Goal: Task Accomplishment & Management: Manage account settings

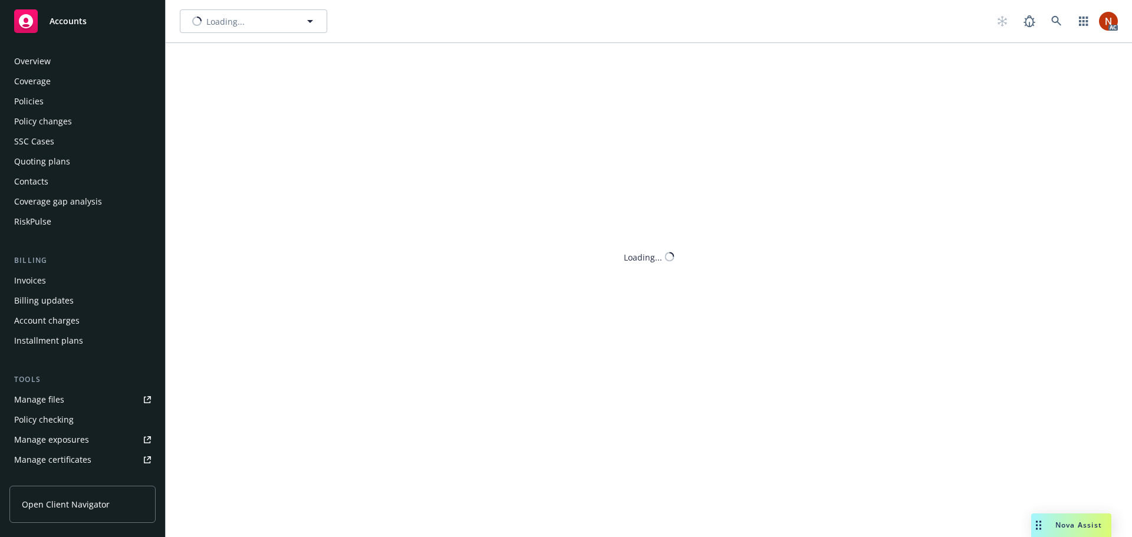
scroll to position [251, 0]
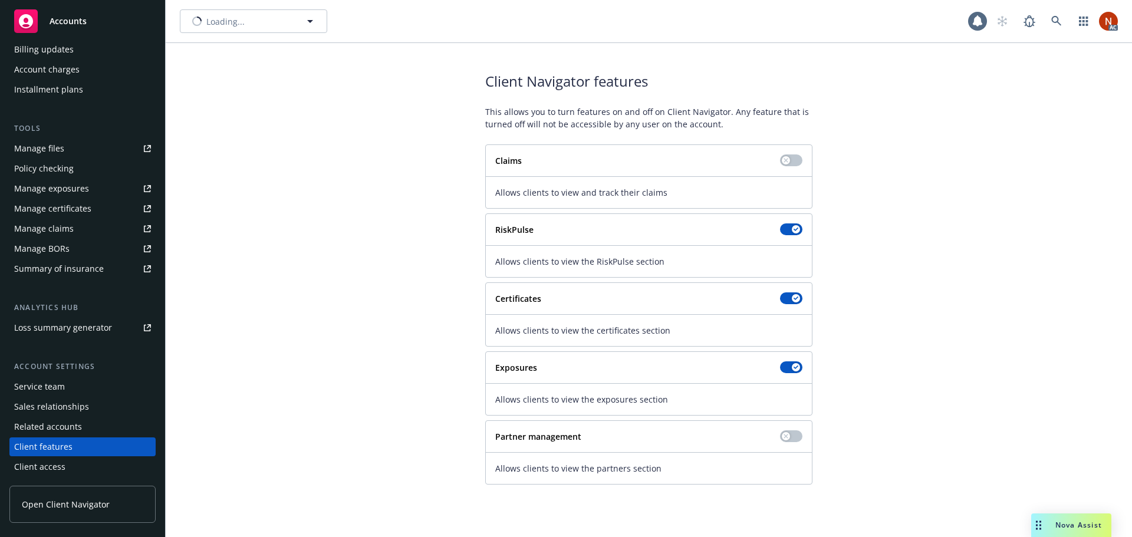
click at [62, 70] on div "Account charges" at bounding box center [46, 69] width 65 height 19
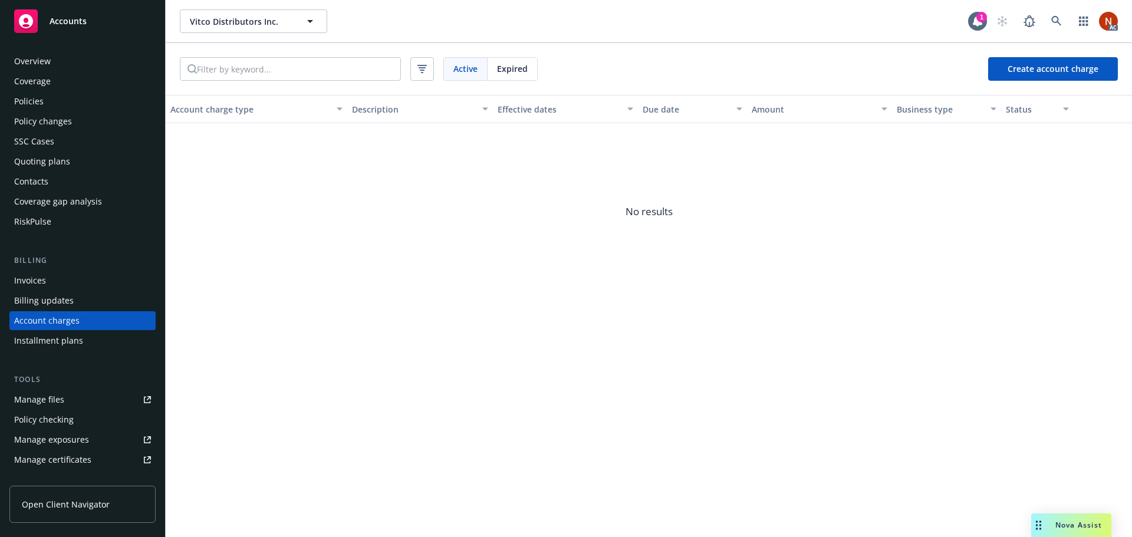
click at [58, 228] on div "RiskPulse" at bounding box center [82, 221] width 137 height 19
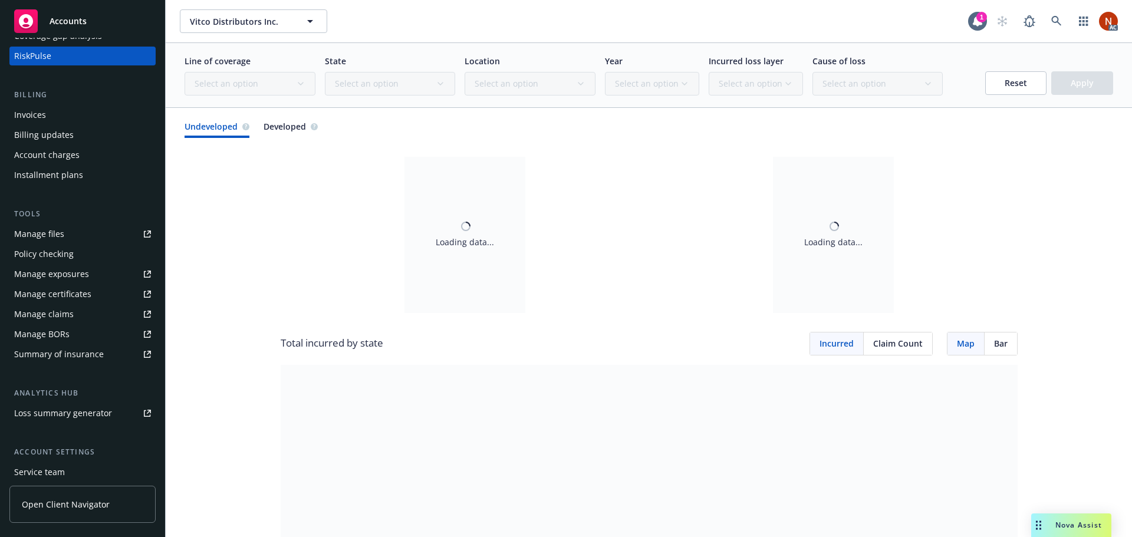
scroll to position [251, 0]
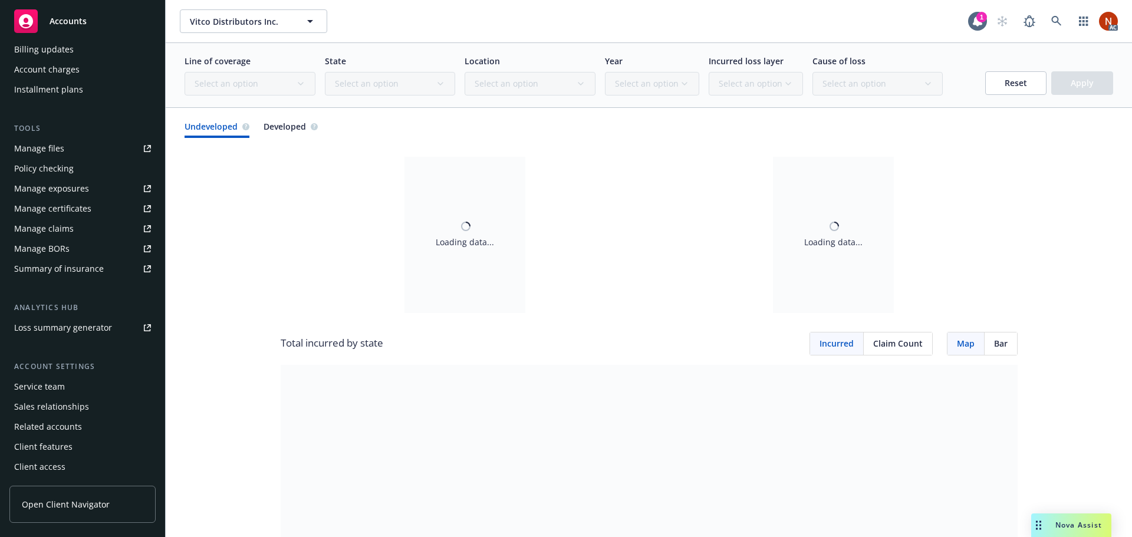
click at [68, 389] on div "Service team" at bounding box center [82, 386] width 137 height 19
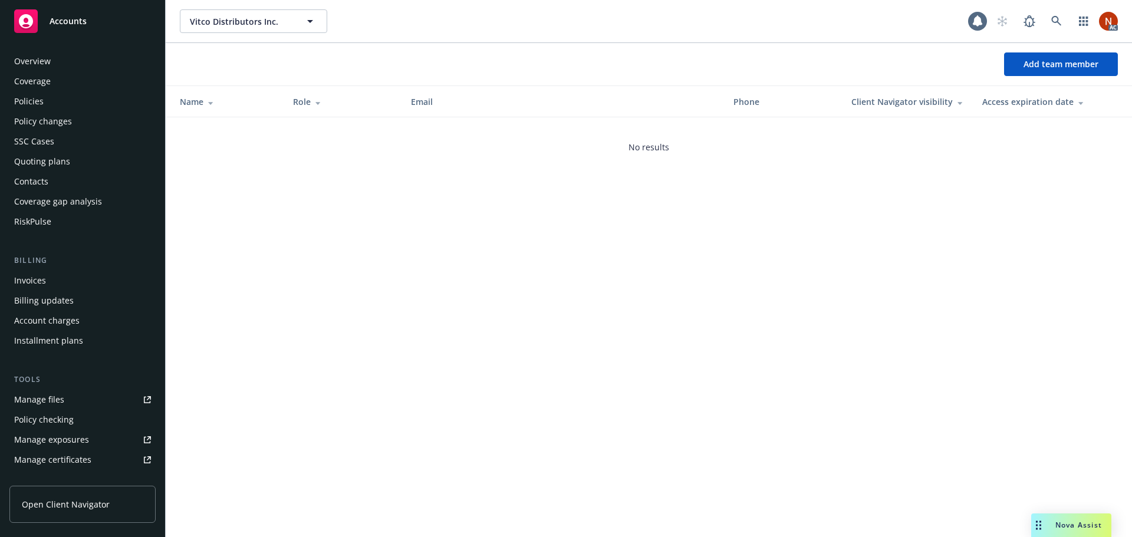
scroll to position [251, 0]
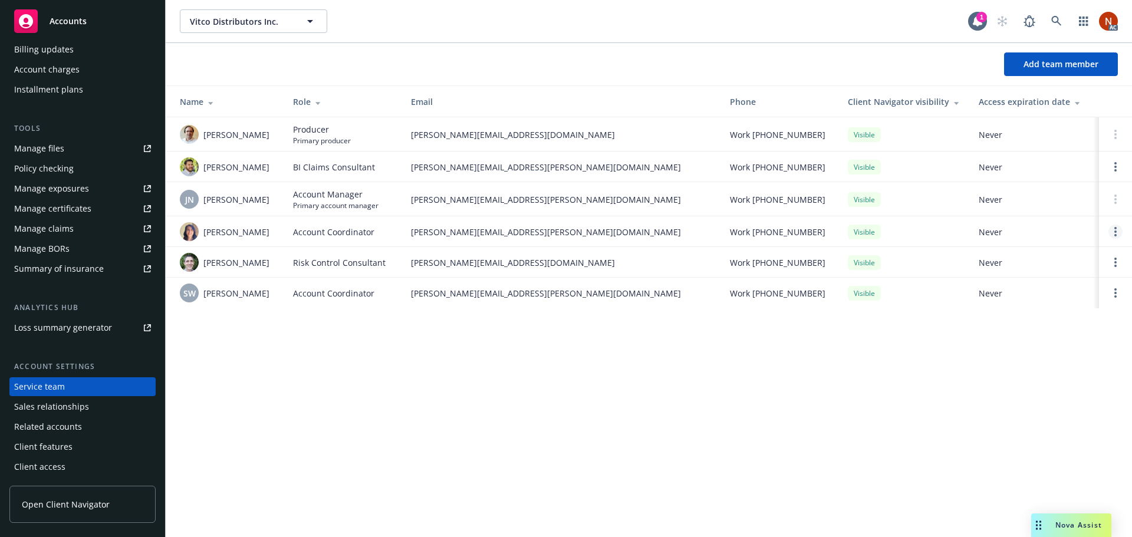
click at [1114, 231] on link "Open options" at bounding box center [1116, 232] width 14 height 14
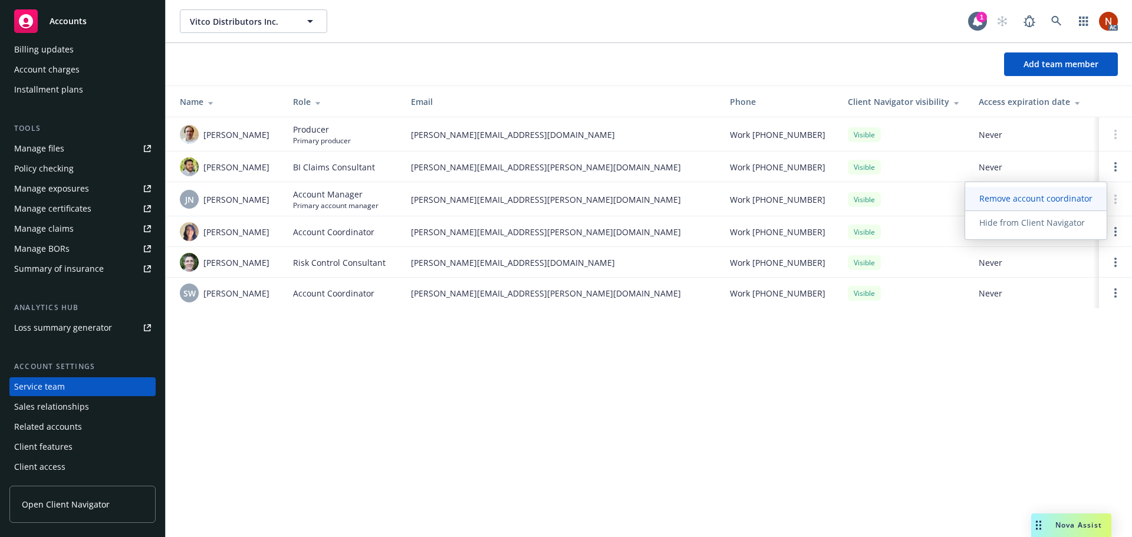
click at [1039, 196] on span "Remove account coordinator" at bounding box center [1036, 198] width 142 height 11
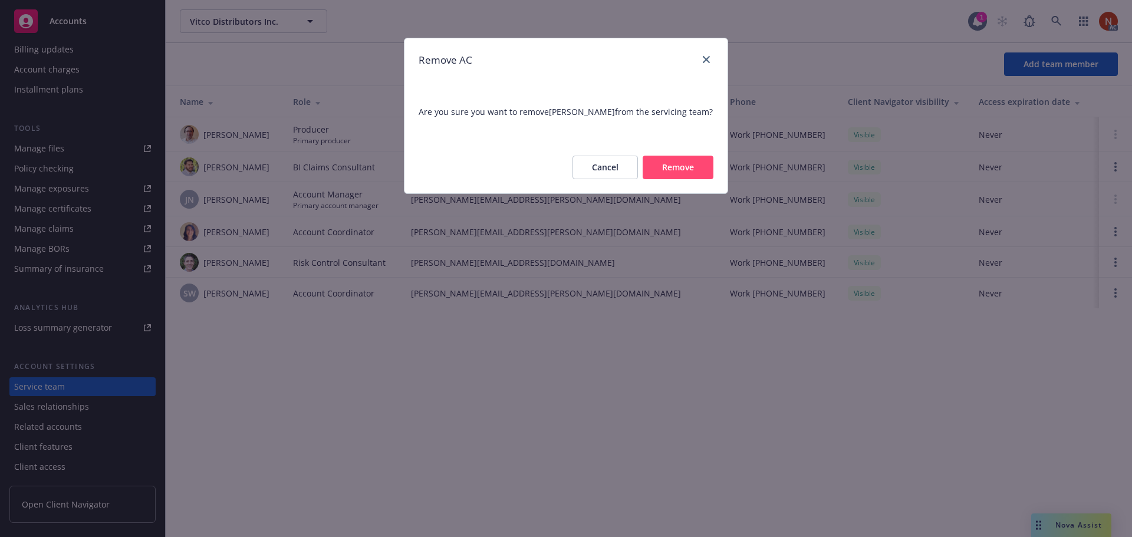
click at [672, 171] on button "Remove" at bounding box center [678, 168] width 71 height 24
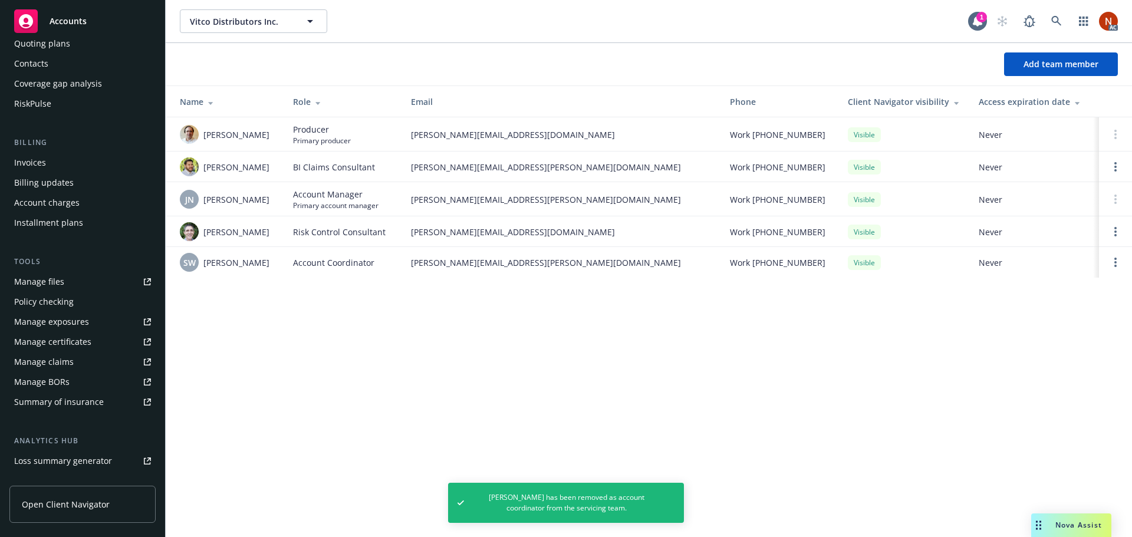
scroll to position [0, 0]
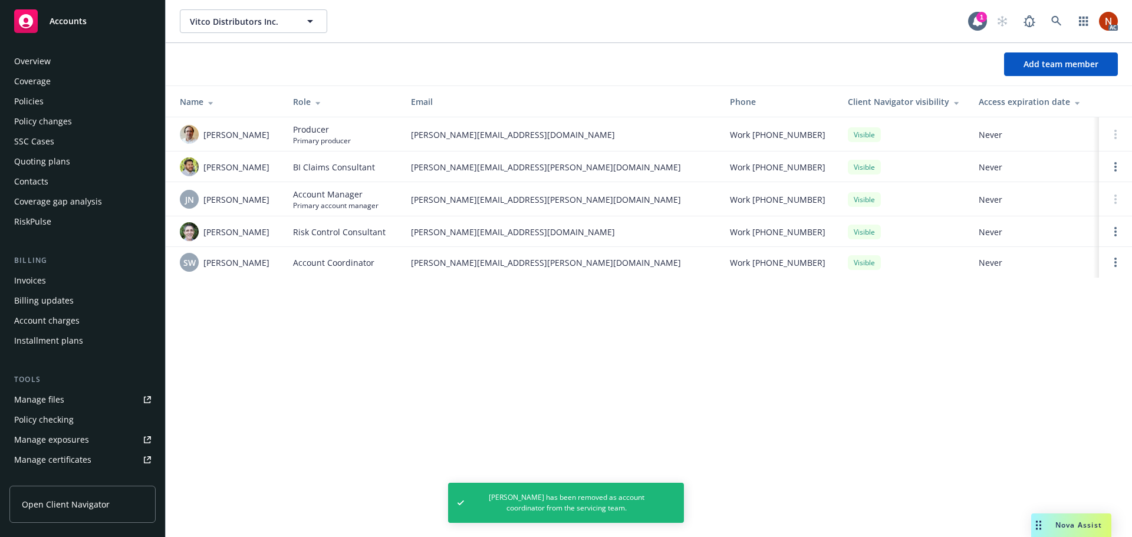
click at [52, 219] on div "RiskPulse" at bounding box center [82, 221] width 137 height 19
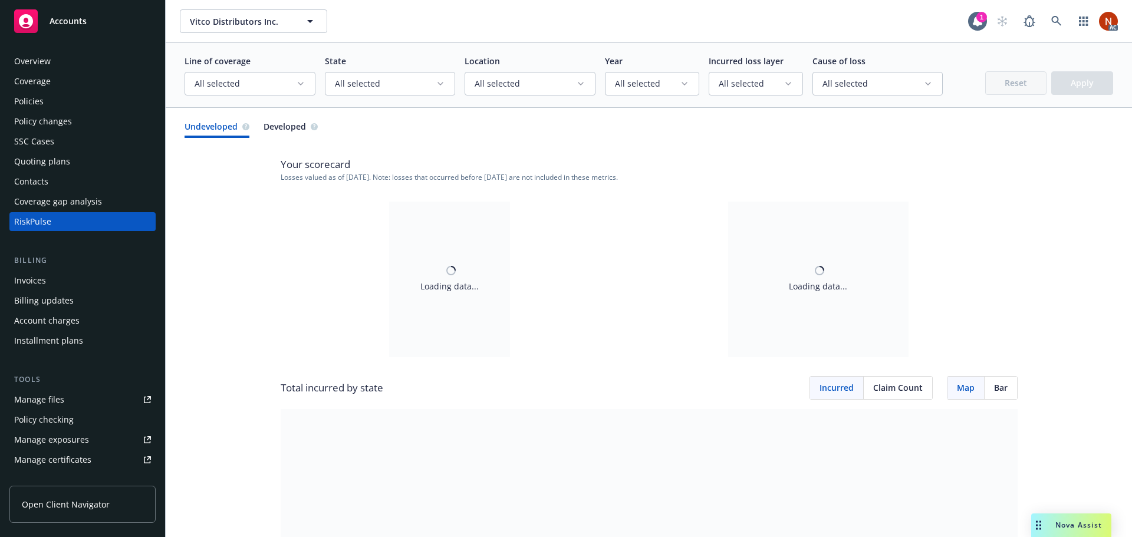
click at [293, 88] on span "All selected" at bounding box center [245, 84] width 101 height 12
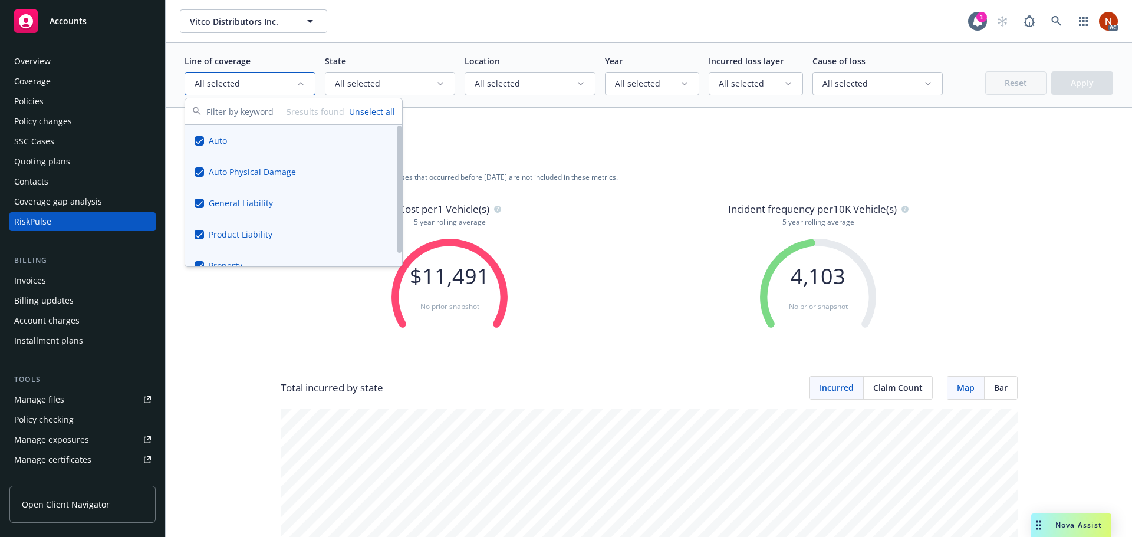
click at [202, 142] on button "Suggestions" at bounding box center [199, 140] width 9 height 9
click at [204, 139] on div "Auto" at bounding box center [293, 140] width 217 height 31
click at [373, 118] on div "5 results found Unselect all" at bounding box center [293, 111] width 217 height 27
click at [362, 113] on button "Unselect all" at bounding box center [372, 112] width 46 height 12
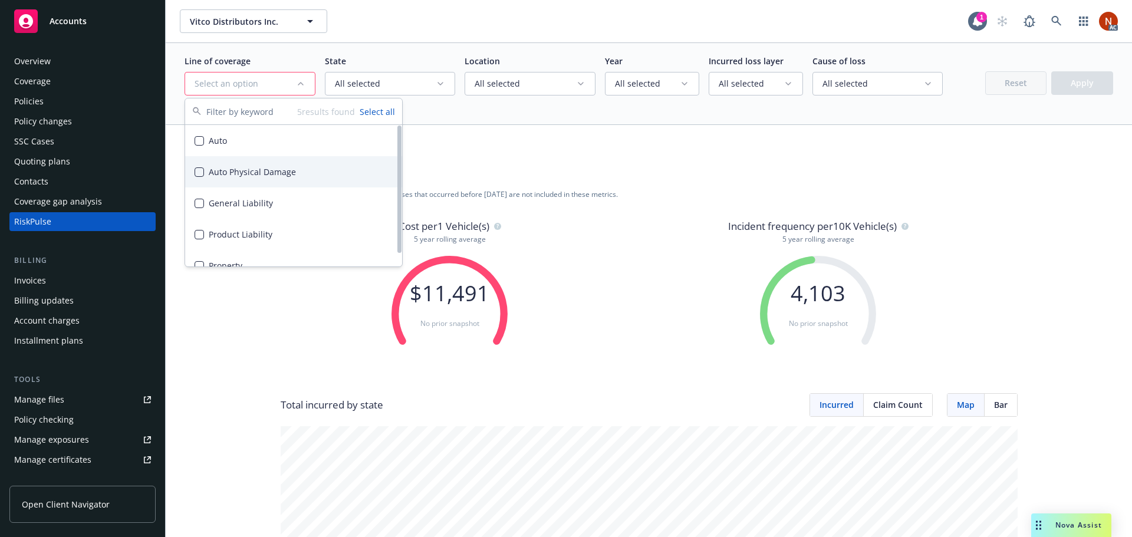
click at [203, 173] on button "Suggestions" at bounding box center [199, 171] width 9 height 9
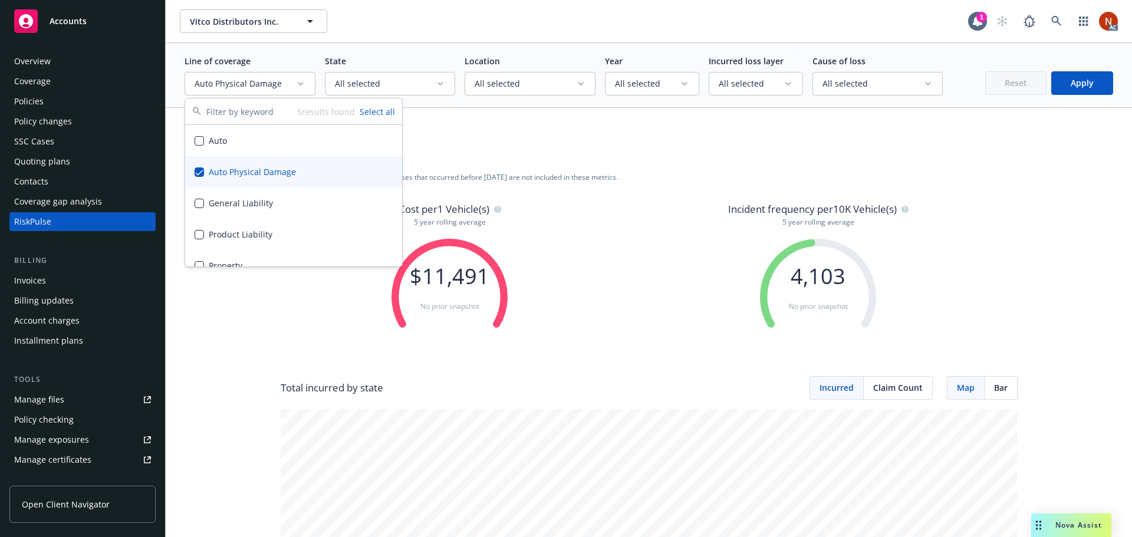
click at [1089, 83] on button "Apply" at bounding box center [1083, 83] width 62 height 24
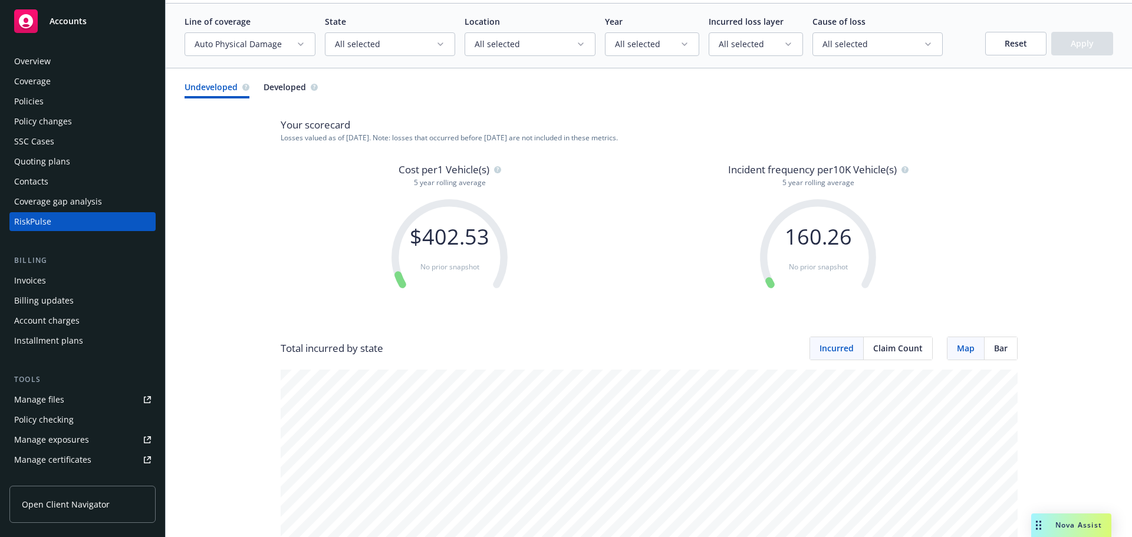
scroll to position [2, 0]
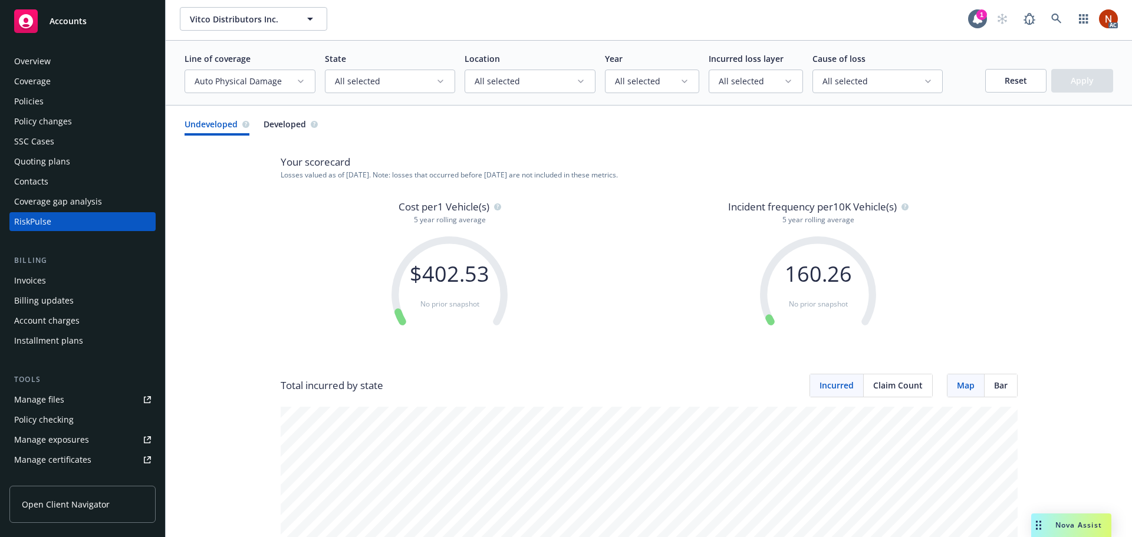
click at [308, 77] on button "Auto Physical Damage" at bounding box center [250, 82] width 131 height 24
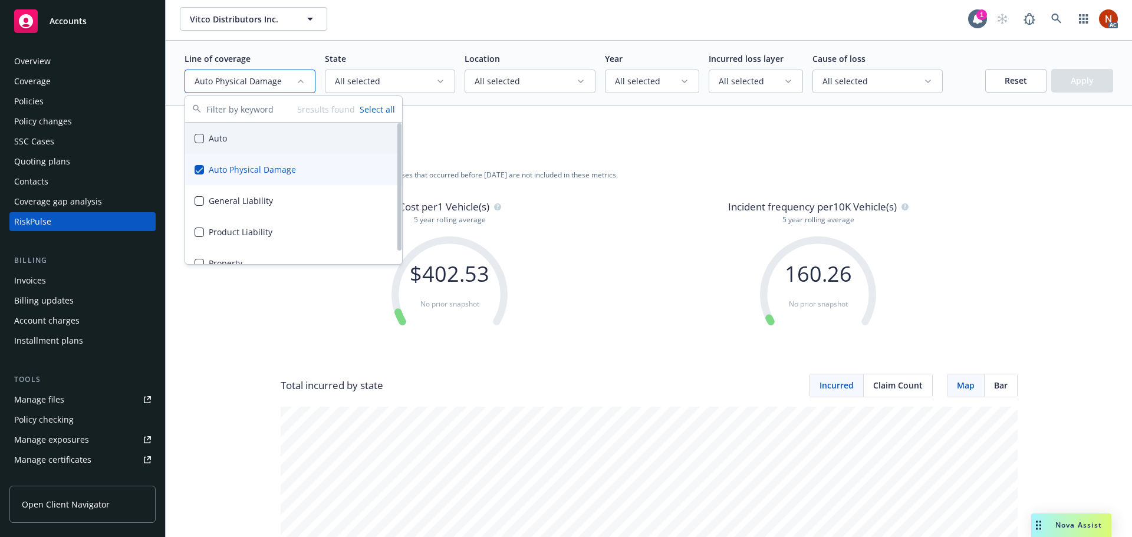
click at [215, 140] on div "Auto" at bounding box center [293, 138] width 217 height 31
click at [212, 165] on div "Auto Physical Damage" at bounding box center [293, 169] width 217 height 31
click at [1067, 72] on button "Apply" at bounding box center [1083, 81] width 62 height 24
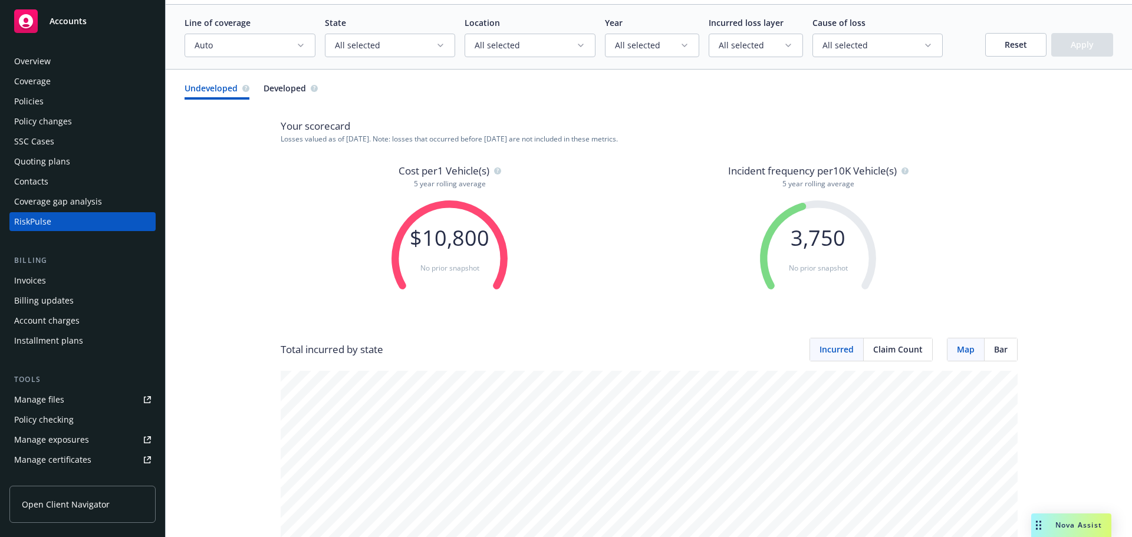
scroll to position [0, 0]
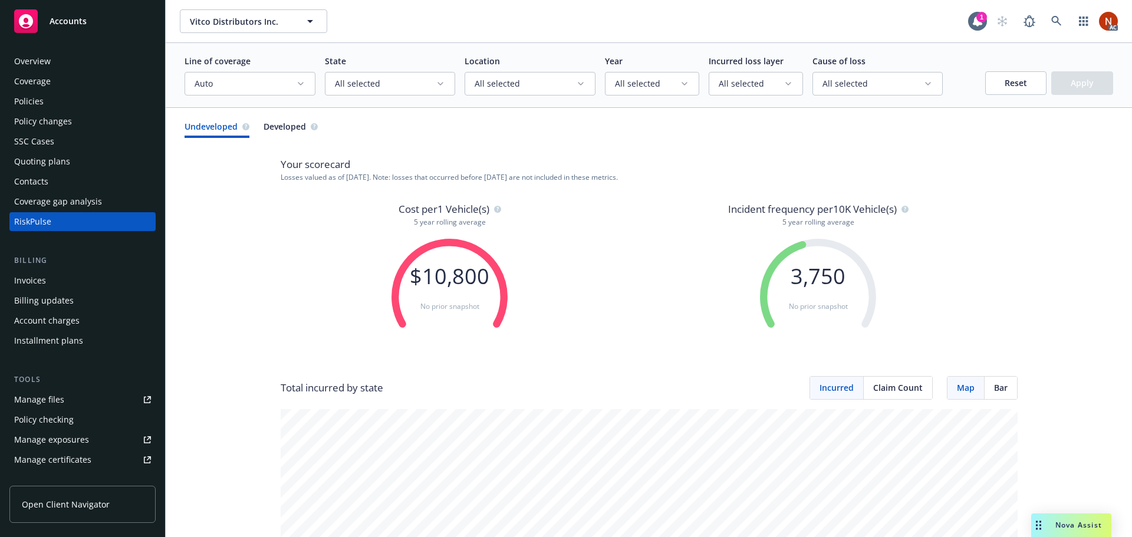
click at [291, 123] on span "Developed" at bounding box center [285, 126] width 42 height 12
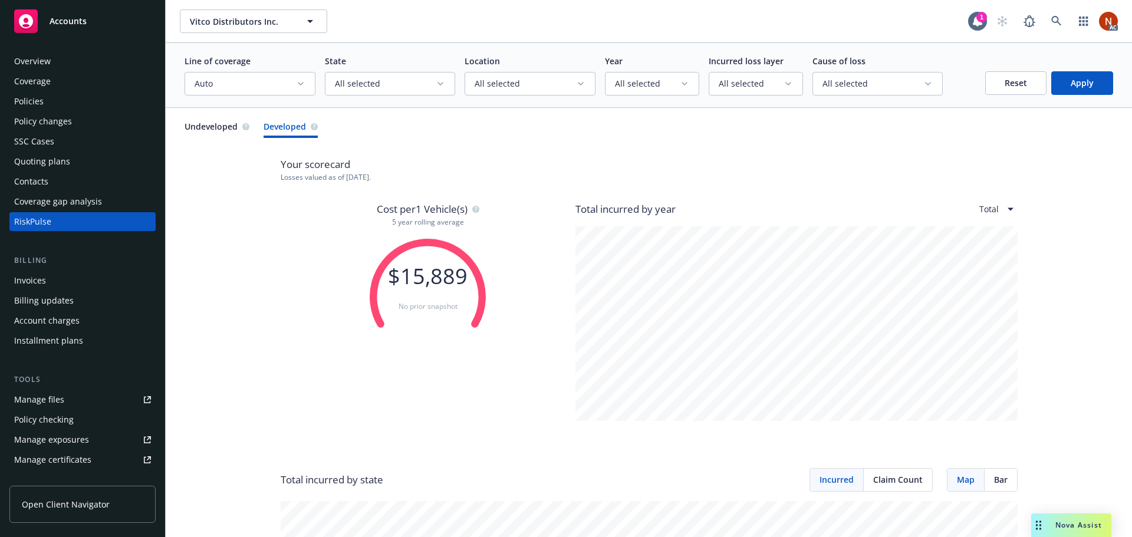
click at [215, 126] on span "Undeveloped" at bounding box center [211, 126] width 53 height 12
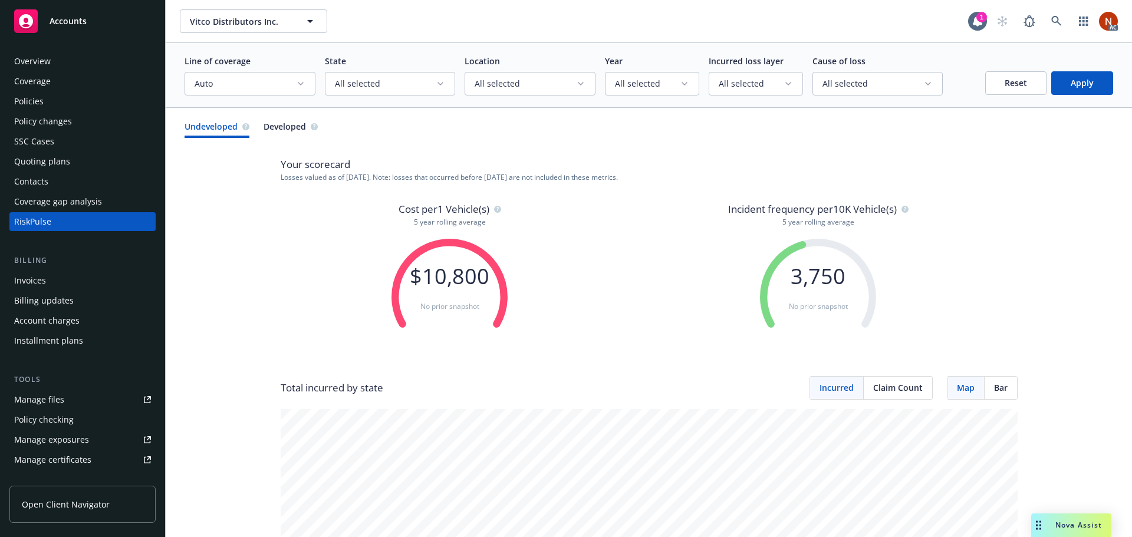
click at [284, 127] on span "Developed" at bounding box center [285, 126] width 42 height 12
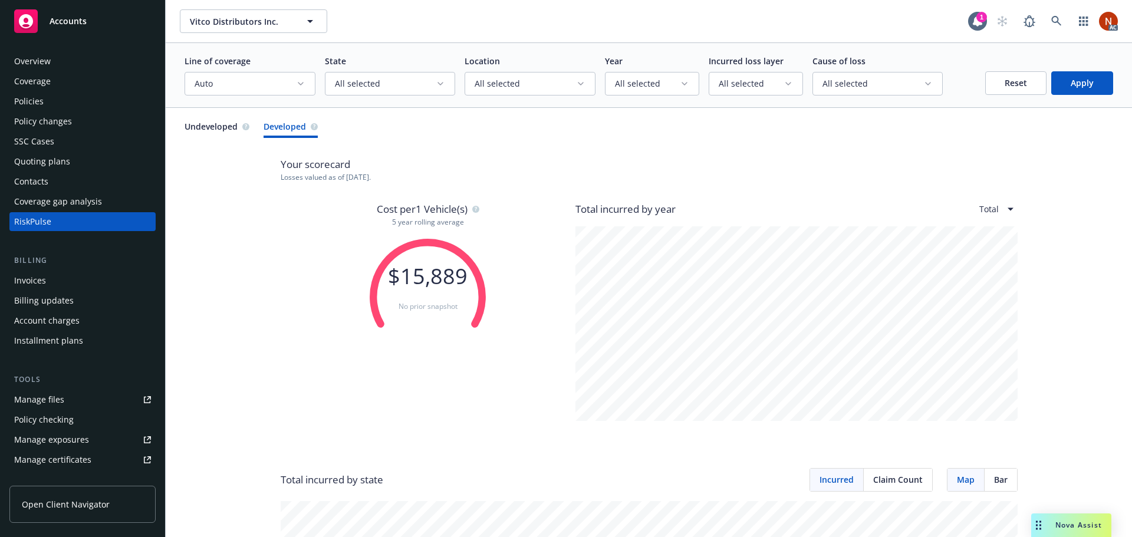
click at [217, 129] on span "Undeveloped" at bounding box center [211, 126] width 53 height 12
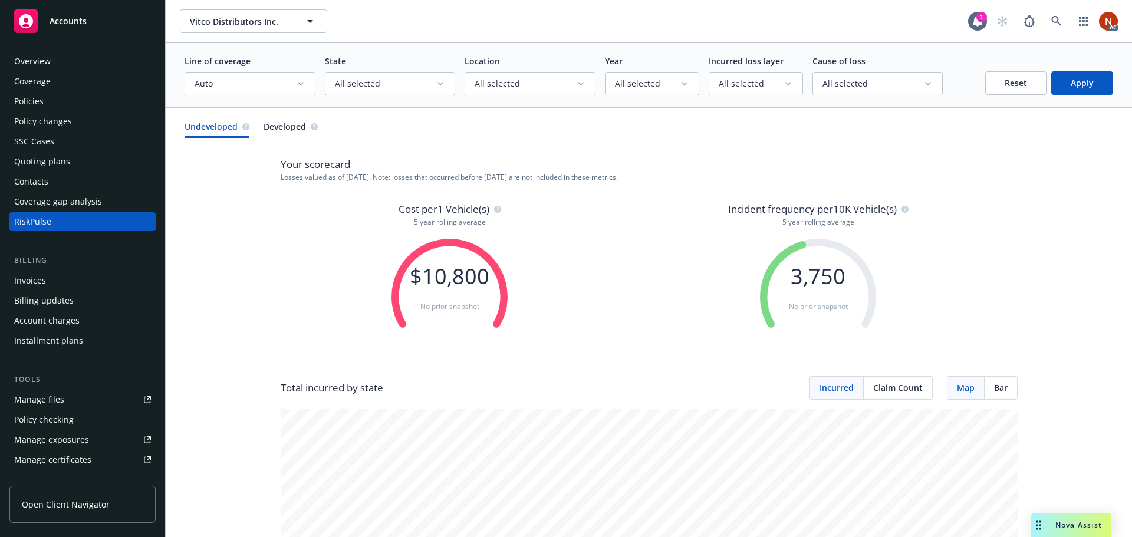
click at [271, 126] on span "Developed" at bounding box center [285, 126] width 42 height 12
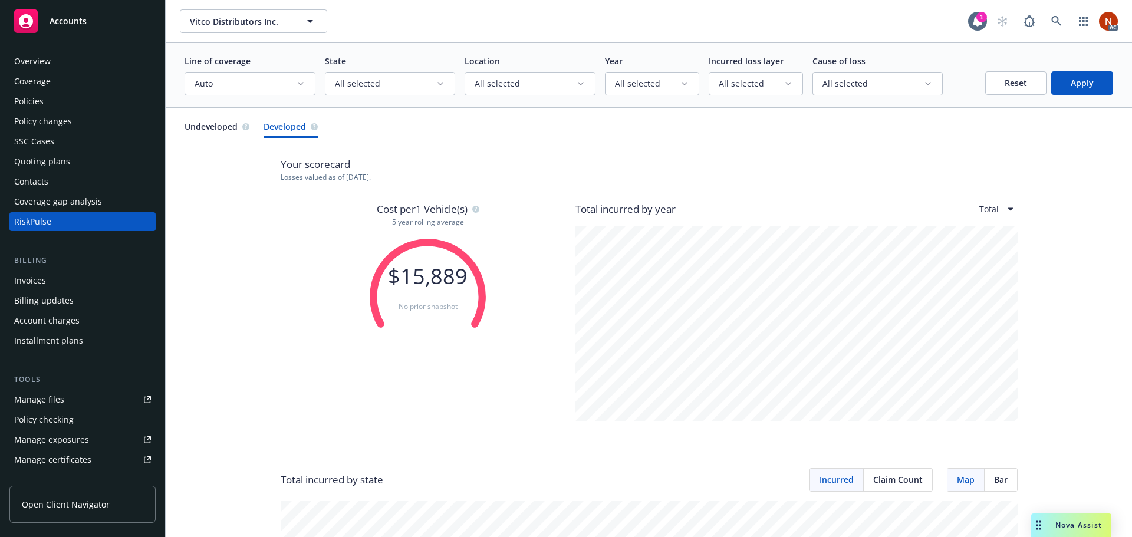
click at [981, 216] on p "Total incurred by year Total" at bounding box center [797, 209] width 442 height 15
click at [987, 214] on p "Total incurred by year Total" at bounding box center [797, 209] width 442 height 15
click at [998, 209] on html "Accounts Overview Coverage Policies Policy changes SSC Cases Quoting plans Cont…" at bounding box center [566, 268] width 1132 height 537
click at [997, 209] on html "Accounts Overview Coverage Policies Policy changes SSC Cases Quoting plans Cont…" at bounding box center [566, 268] width 1132 height 537
click at [220, 126] on span "Undeveloped" at bounding box center [211, 126] width 53 height 12
